Goal: Navigation & Orientation: Find specific page/section

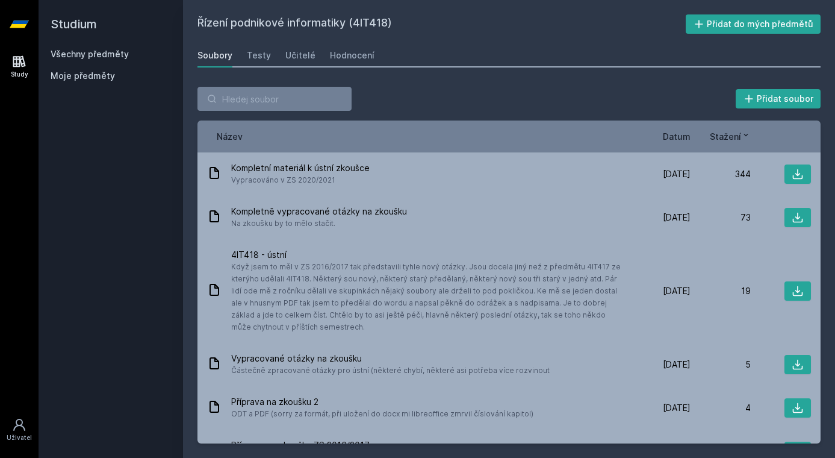
click at [105, 49] on link "Všechny předměty" at bounding box center [90, 54] width 78 height 10
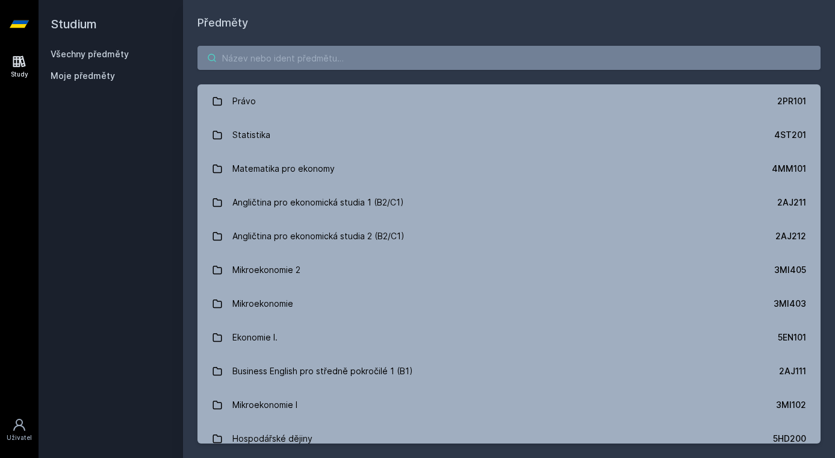
click at [310, 61] on input "search" at bounding box center [509, 58] width 623 height 24
paste input "4IT540"
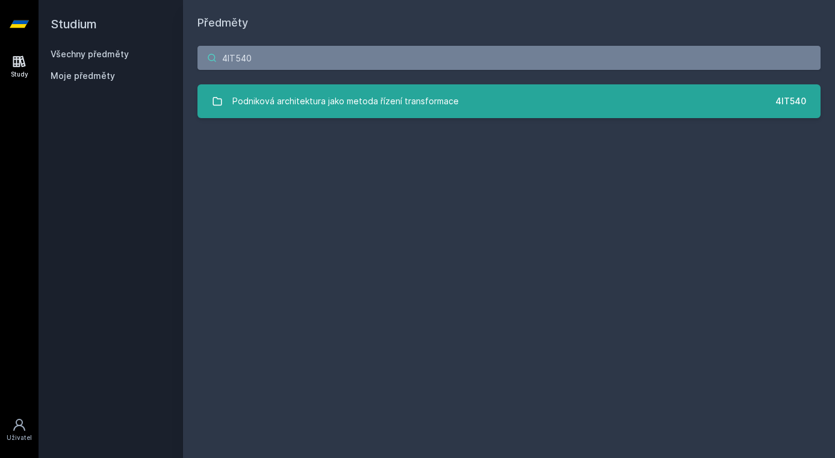
type input "4IT540"
click at [347, 107] on div "Podniková architektura jako metoda řízení transformace" at bounding box center [345, 101] width 226 height 24
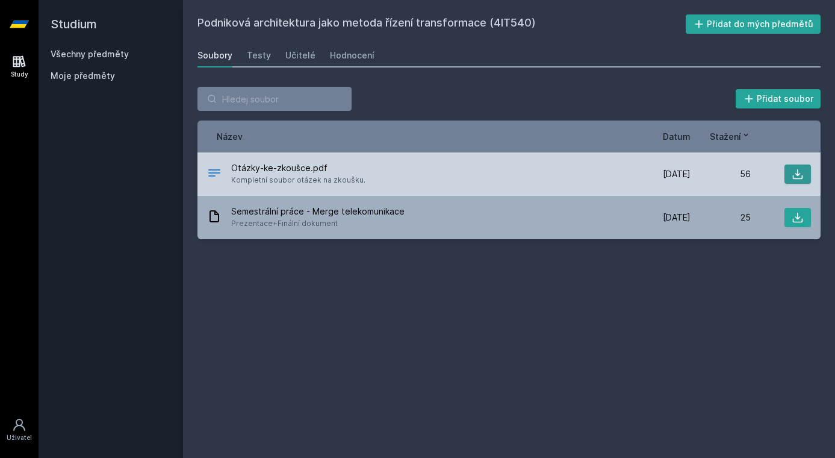
click at [790, 170] on button at bounding box center [798, 173] width 26 height 19
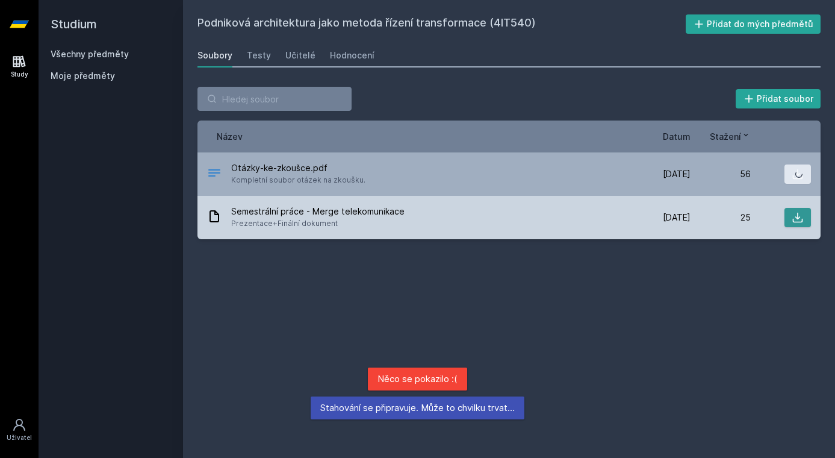
click at [797, 220] on icon at bounding box center [798, 217] width 12 height 12
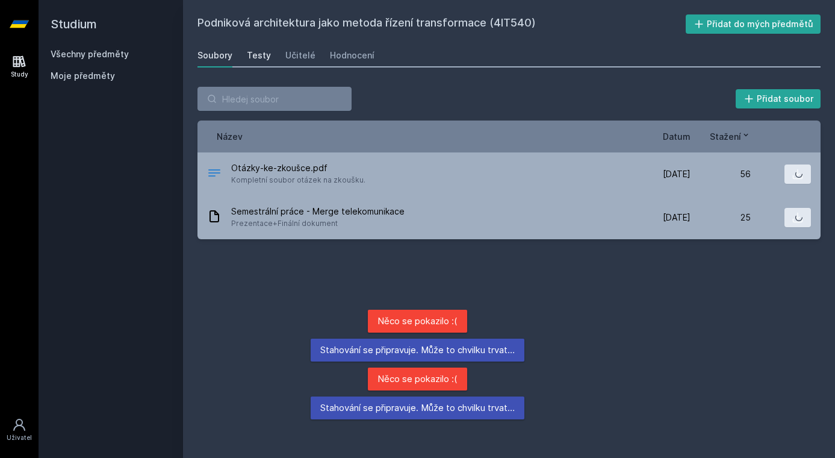
click at [247, 61] on div "Testy" at bounding box center [259, 55] width 24 height 12
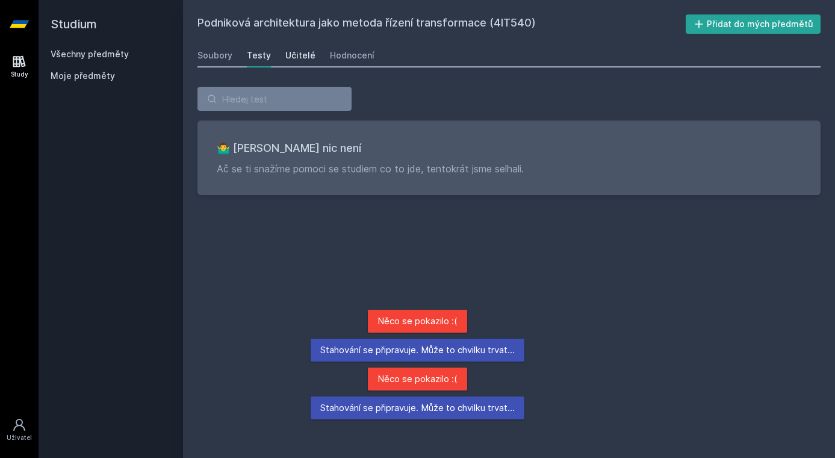
click at [307, 57] on div "Učitelé" at bounding box center [300, 55] width 30 height 12
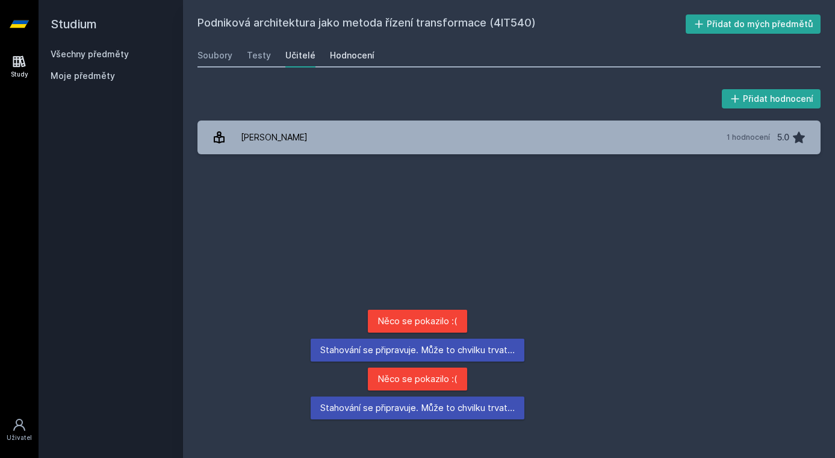
click at [358, 58] on div "Hodnocení" at bounding box center [352, 55] width 45 height 12
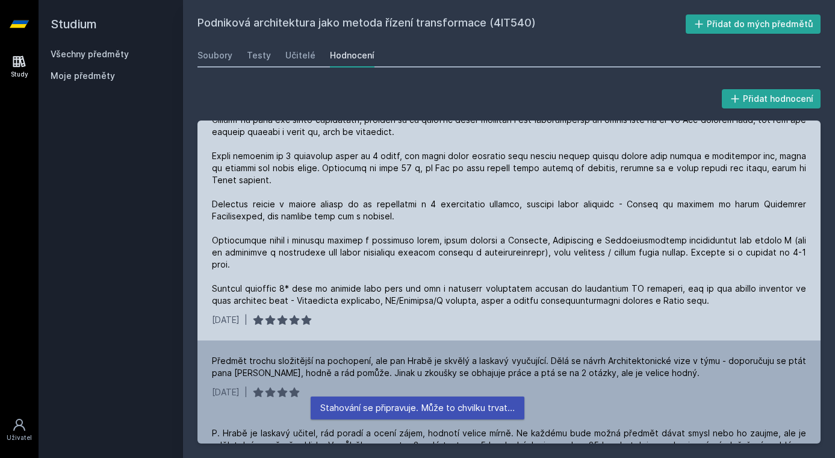
scroll to position [59, 0]
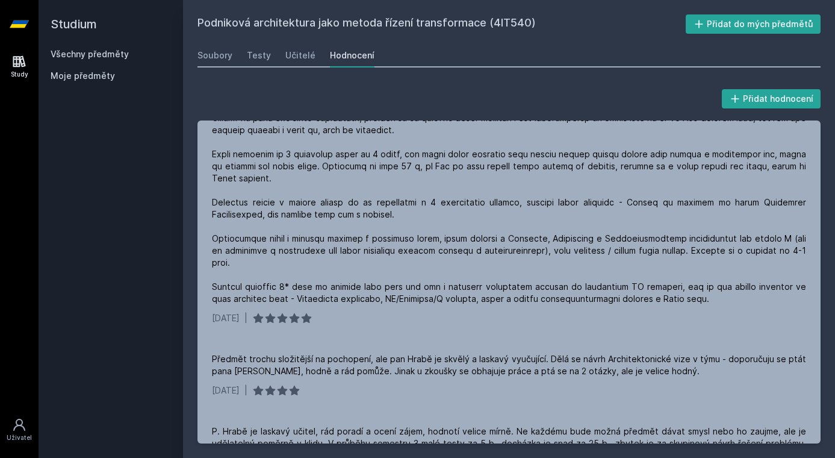
click at [564, 61] on div "Soubory Testy Učitelé Hodnocení" at bounding box center [509, 55] width 623 height 24
click at [226, 51] on div "Soubory" at bounding box center [215, 55] width 35 height 12
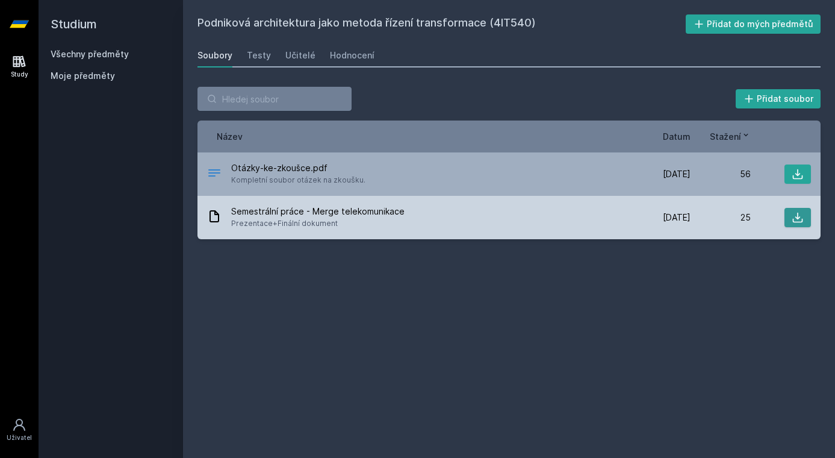
click at [804, 222] on button at bounding box center [798, 217] width 26 height 19
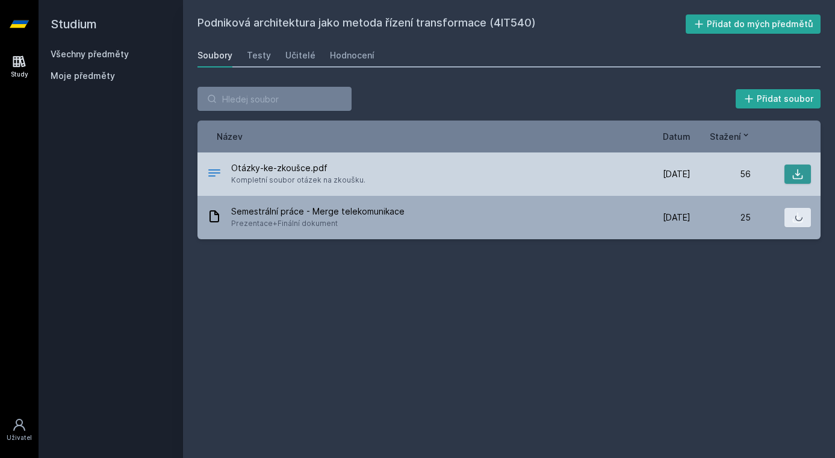
click at [797, 171] on icon at bounding box center [798, 174] width 12 height 12
